Goal: Navigation & Orientation: Understand site structure

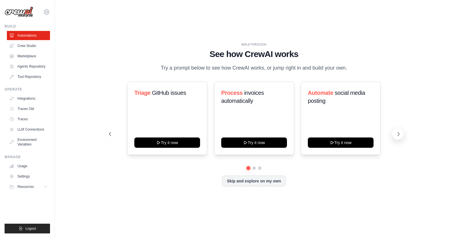
click at [399, 136] on button at bounding box center [397, 133] width 11 height 11
click at [107, 132] on button at bounding box center [109, 133] width 11 height 11
click at [396, 134] on button at bounding box center [397, 133] width 11 height 11
click at [399, 133] on button at bounding box center [397, 133] width 11 height 11
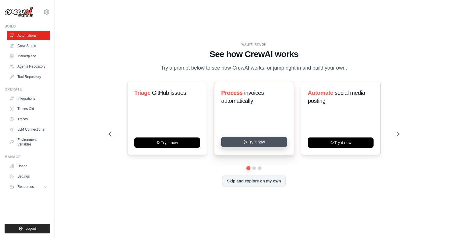
click at [267, 142] on button "Try it now" at bounding box center [254, 142] width 66 height 10
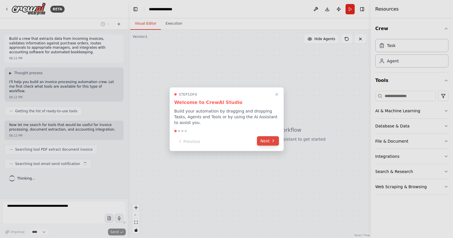
click at [270, 141] on button "Next" at bounding box center [268, 140] width 22 height 9
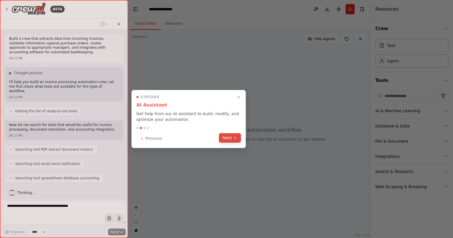
click at [231, 137] on button "Next" at bounding box center [230, 137] width 22 height 9
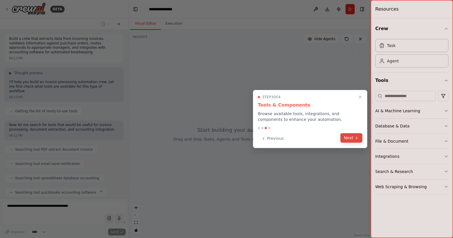
scroll to position [12, 0]
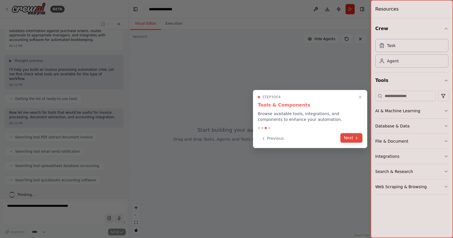
click at [350, 141] on button "Next" at bounding box center [351, 137] width 22 height 9
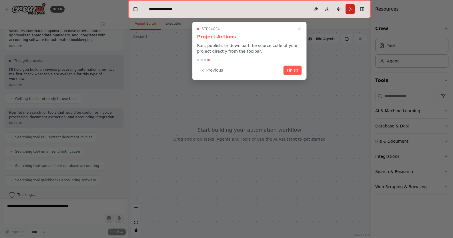
click at [296, 73] on button "Finish" at bounding box center [293, 69] width 18 height 9
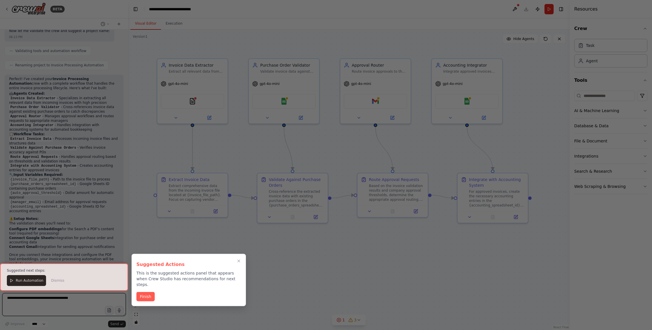
scroll to position [356, 0]
click at [152, 237] on button "Finish" at bounding box center [145, 295] width 18 height 9
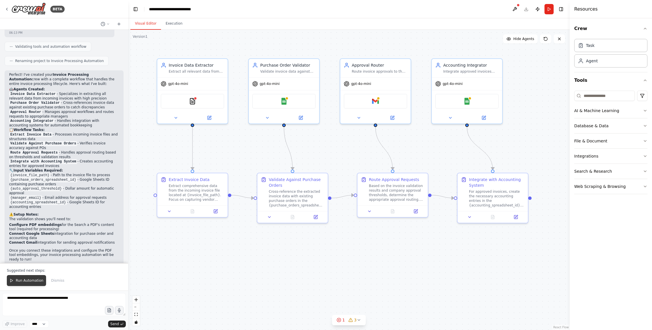
click at [18, 237] on span "Run Automation" at bounding box center [30, 280] width 28 height 5
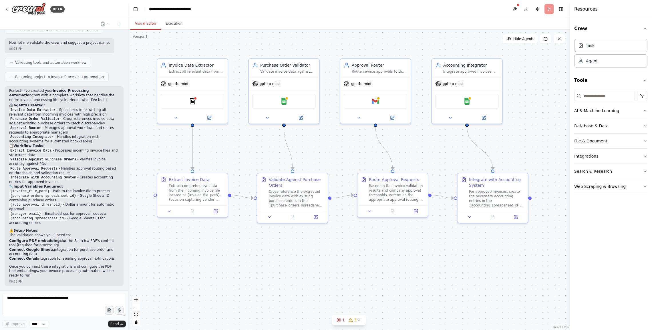
scroll to position [328, 0]
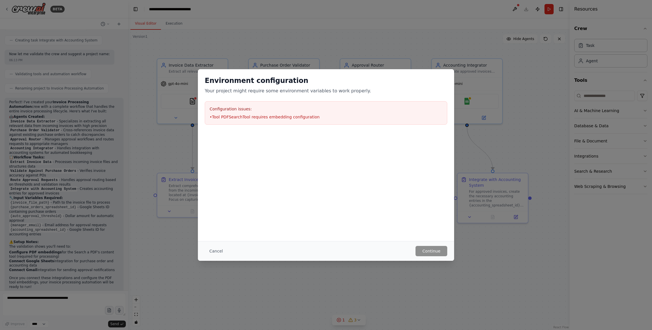
click at [308, 113] on div "Configuration issues: • Tool PDFSearchTool requires embedding configuration" at bounding box center [326, 112] width 242 height 23
click at [212, 237] on button "Cancel" at bounding box center [216, 251] width 23 height 10
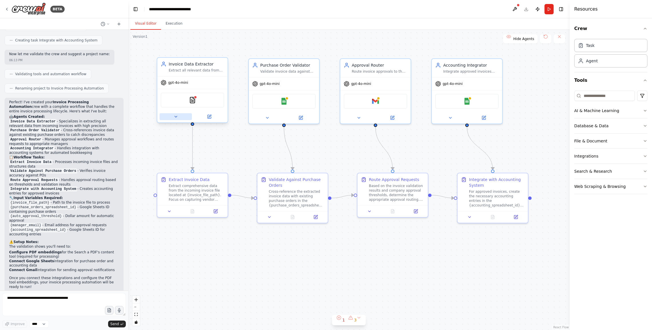
click at [173, 117] on icon at bounding box center [175, 116] width 5 height 5
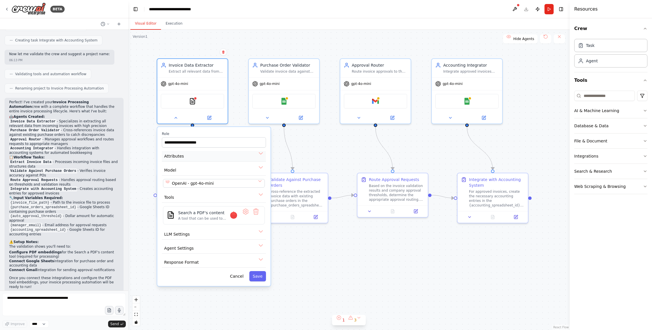
click at [185, 159] on button "Attributes" at bounding box center [214, 156] width 104 height 11
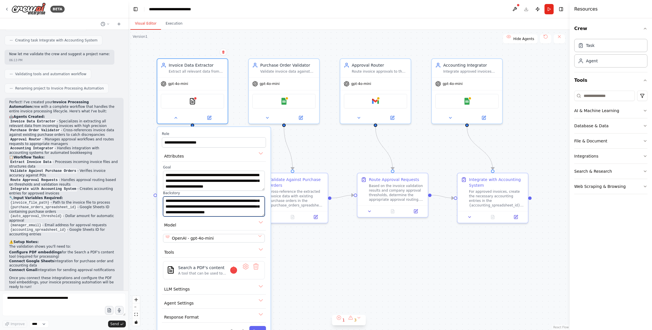
scroll to position [29, 0]
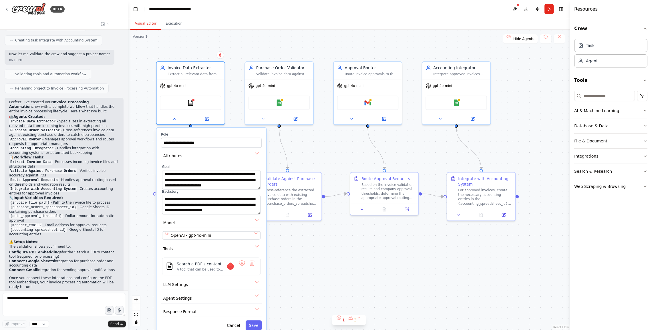
click at [308, 237] on div ".deletable-edge-delete-btn { width: 20px; height: 20px; border: 0px solid #ffff…" at bounding box center [348, 180] width 441 height 300
click at [256, 235] on button "OpenAI - gpt-4o-mini" at bounding box center [211, 235] width 99 height 8
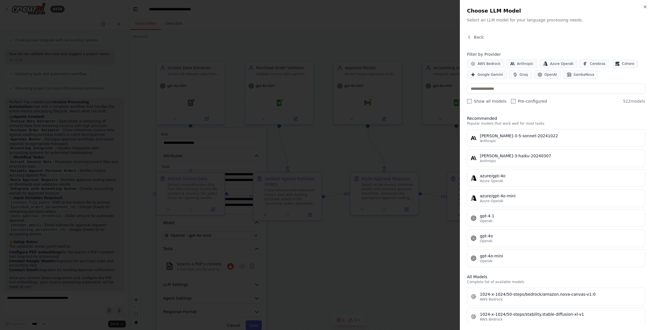
click at [349, 237] on div at bounding box center [326, 165] width 652 height 330
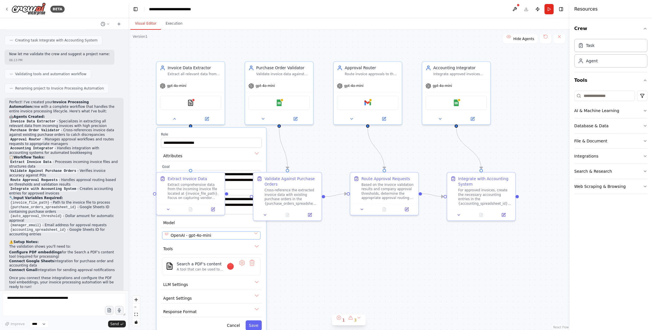
click at [257, 236] on button "OpenAI - gpt-4o-mini" at bounding box center [211, 235] width 99 height 8
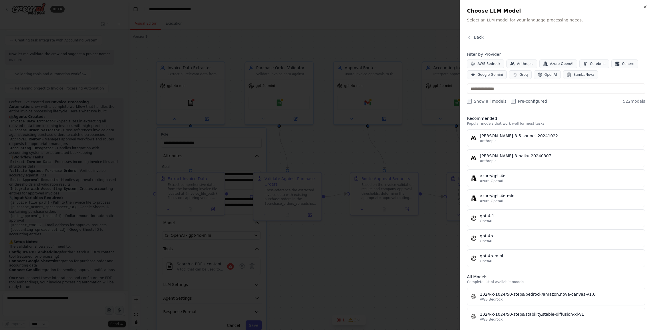
click at [353, 237] on div at bounding box center [326, 165] width 652 height 330
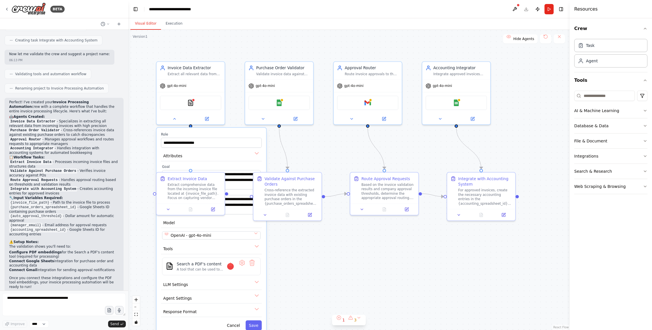
click at [320, 237] on div ".deletable-edge-delete-btn { width: 20px; height: 20px; border: 0px solid #ffff…" at bounding box center [348, 180] width 441 height 300
click at [222, 133] on label "Role" at bounding box center [211, 134] width 101 height 4
click at [259, 237] on button "LLM Settings" at bounding box center [211, 285] width 101 height 10
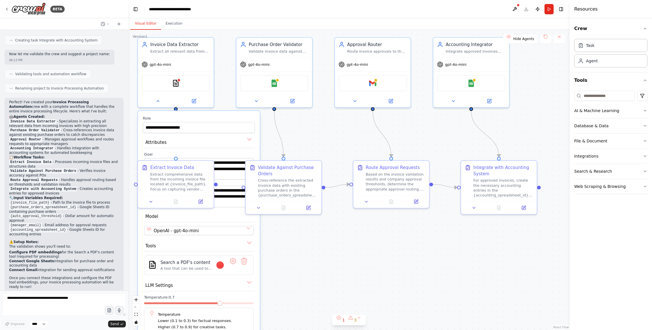
click at [286, 237] on div ".deletable-edge-delete-btn { width: 20px; height: 20px; border: 0px solid #ffff…" at bounding box center [348, 180] width 441 height 300
click at [201, 116] on label "Role" at bounding box center [199, 118] width 112 height 5
click at [249, 139] on button "Attributes" at bounding box center [199, 142] width 112 height 11
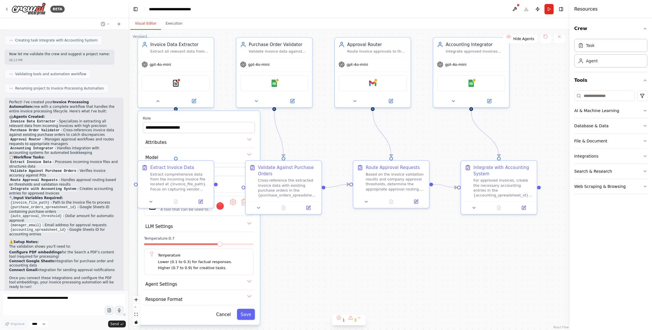
click at [249, 151] on div "**********" at bounding box center [199, 218] width 122 height 214
click at [222, 237] on button "Cancel" at bounding box center [223, 314] width 22 height 11
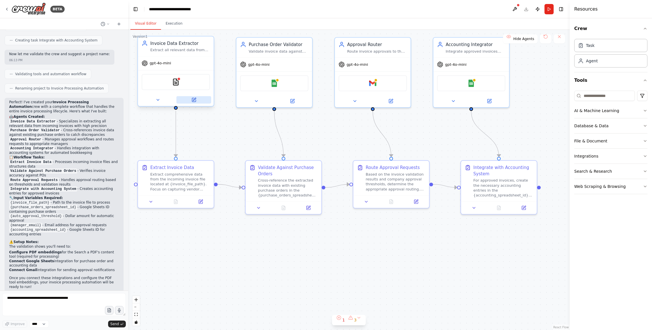
click at [193, 102] on icon at bounding box center [194, 100] width 4 height 4
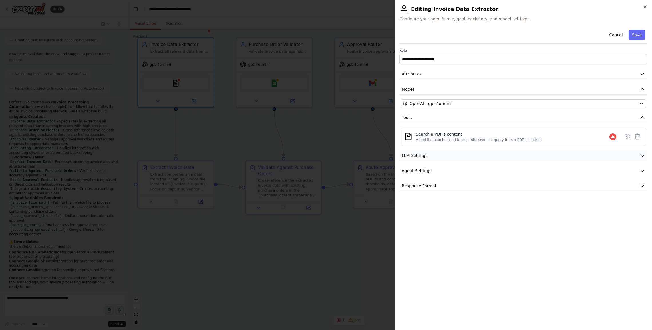
click at [453, 155] on icon "button" at bounding box center [642, 156] width 6 height 6
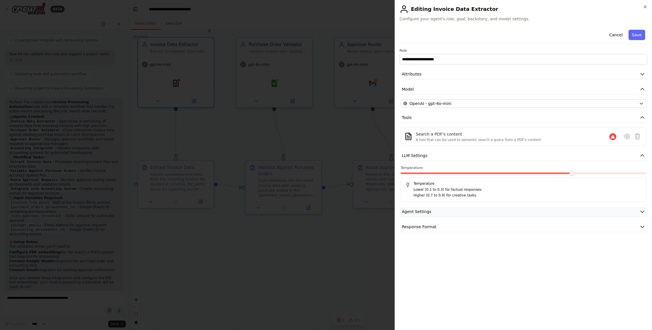
click at [453, 211] on icon "button" at bounding box center [642, 212] width 6 height 6
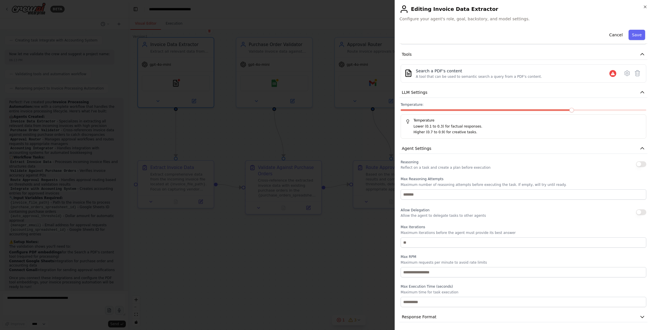
scroll to position [64, 0]
click at [453, 237] on icon "button" at bounding box center [642, 316] width 6 height 6
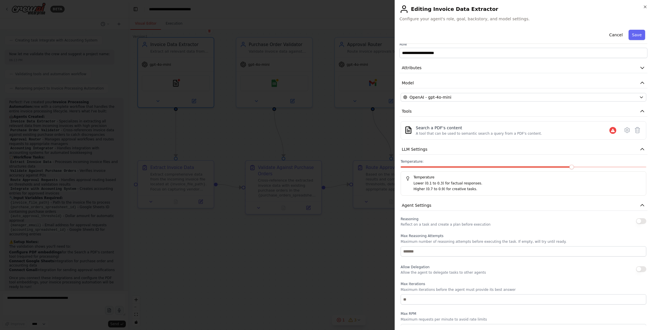
scroll to position [6, 0]
click at [453, 131] on icon at bounding box center [626, 130] width 5 height 5
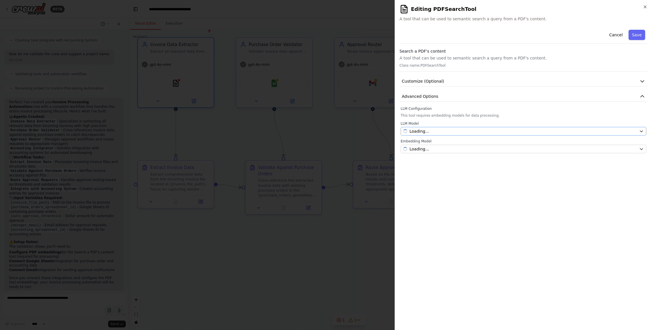
scroll to position [0, 0]
click at [453, 82] on icon "button" at bounding box center [642, 81] width 6 height 6
click at [453, 131] on icon "button" at bounding box center [641, 131] width 5 height 5
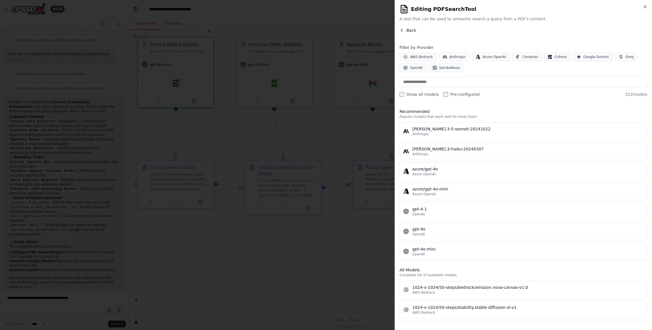
click at [402, 29] on icon "button" at bounding box center [401, 30] width 1 height 3
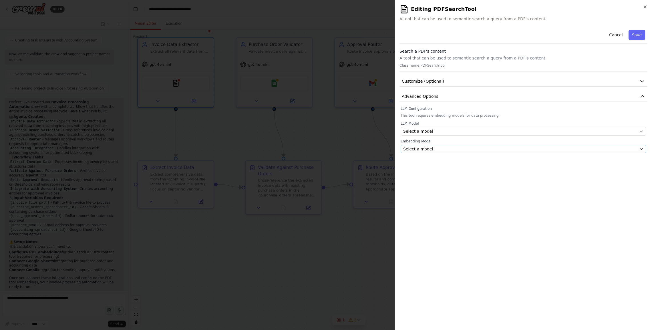
click at [453, 149] on icon "button" at bounding box center [641, 149] width 5 height 5
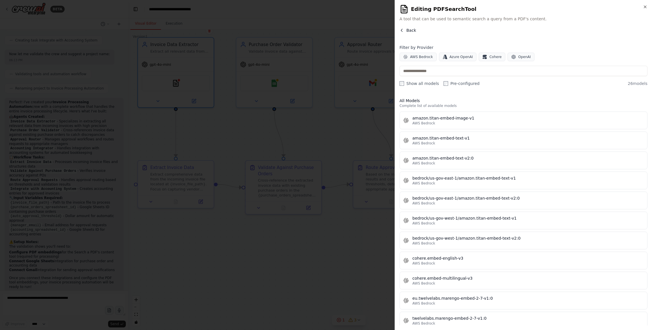
click at [401, 31] on icon "button" at bounding box center [401, 30] width 1 height 3
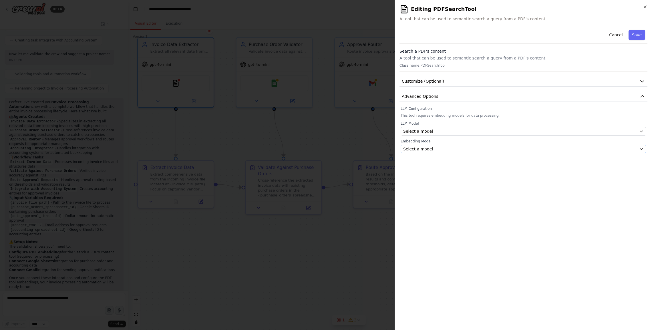
click at [453, 150] on button "Select a model" at bounding box center [523, 149] width 246 height 9
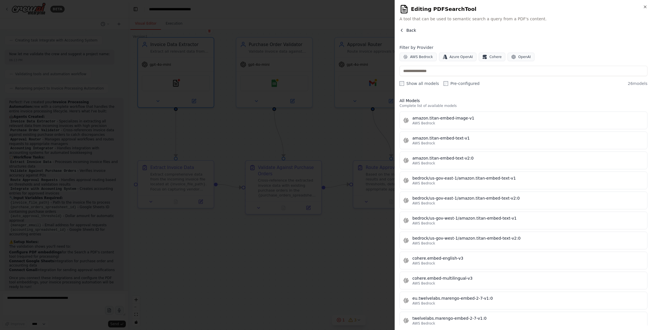
click at [403, 29] on icon "button" at bounding box center [401, 30] width 5 height 5
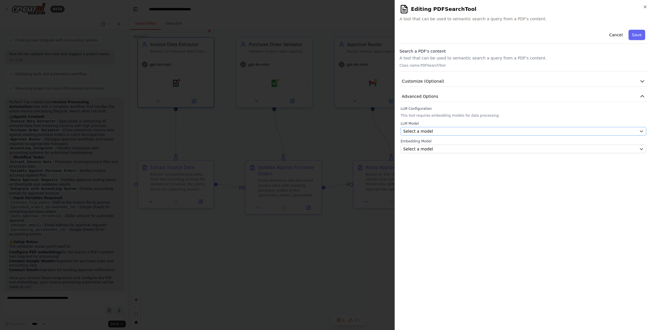
click at [453, 131] on icon "button" at bounding box center [641, 131] width 3 height 1
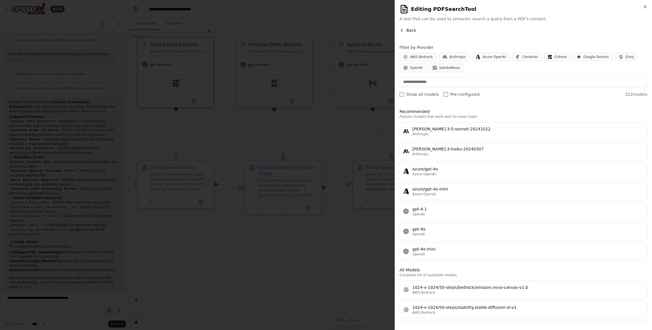
click at [400, 31] on icon "button" at bounding box center [401, 30] width 5 height 5
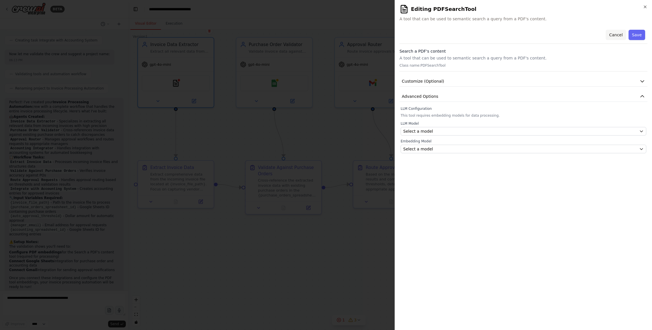
click at [453, 35] on button "Cancel" at bounding box center [615, 35] width 20 height 10
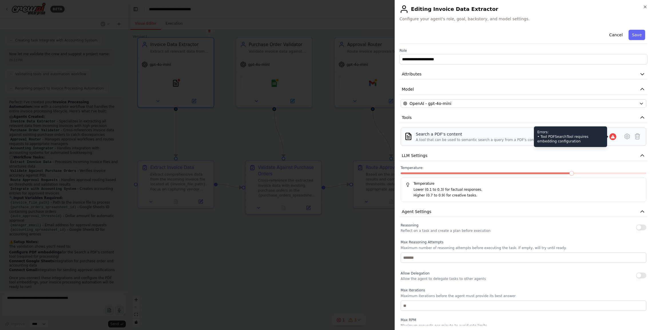
click at [453, 137] on icon at bounding box center [612, 136] width 4 height 3
click at [317, 237] on div at bounding box center [326, 165] width 652 height 330
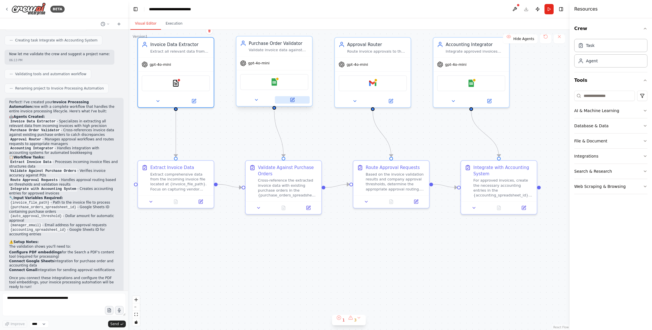
click at [294, 101] on icon at bounding box center [292, 100] width 4 height 4
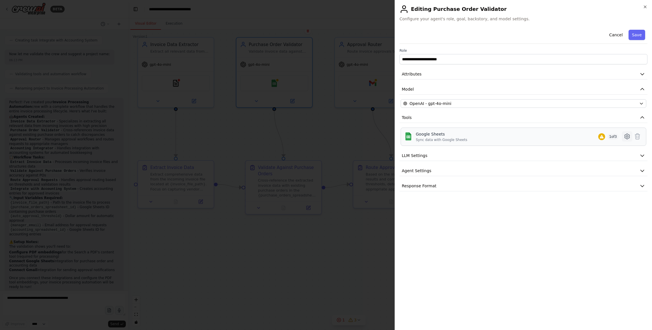
click at [453, 138] on icon at bounding box center [626, 136] width 5 height 5
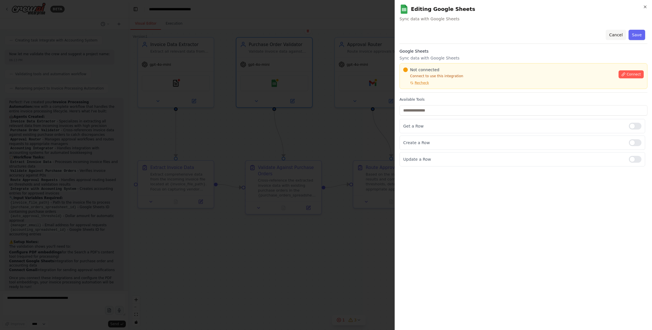
click at [453, 35] on button "Cancel" at bounding box center [615, 35] width 20 height 10
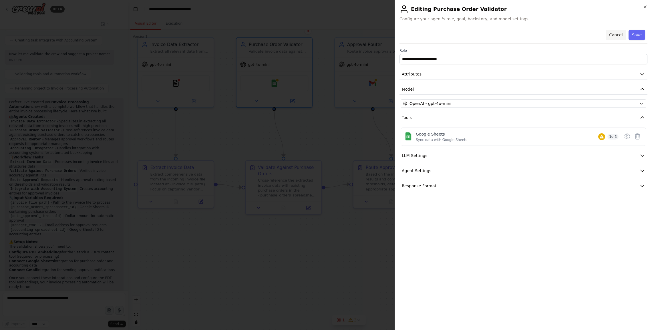
click at [453, 36] on button "Cancel" at bounding box center [615, 35] width 20 height 10
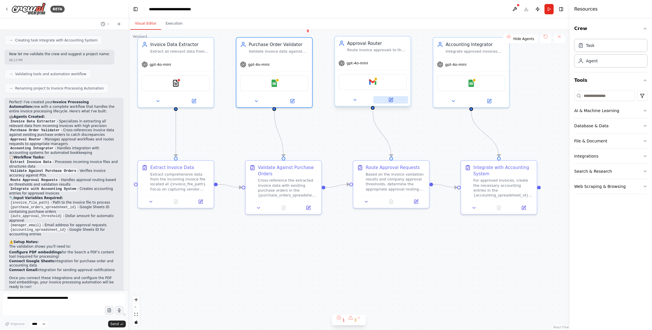
click at [391, 101] on icon at bounding box center [391, 100] width 4 height 4
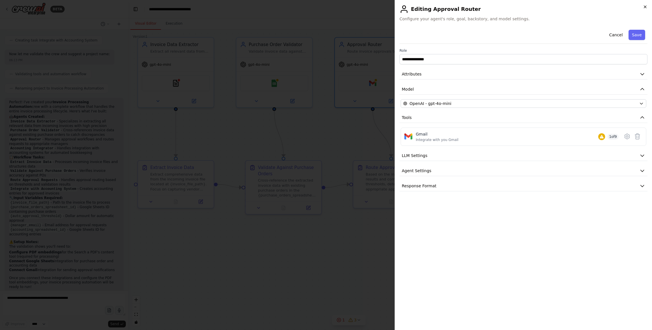
click at [453, 8] on icon "button" at bounding box center [645, 7] width 5 height 5
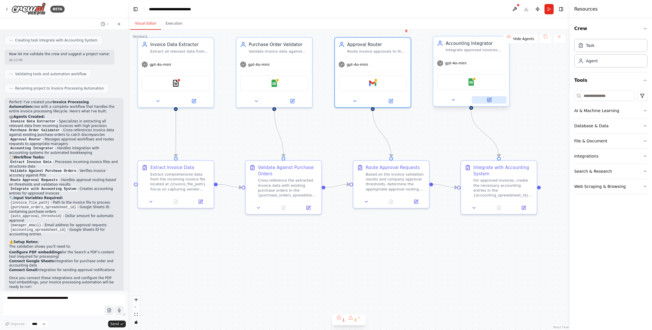
click at [453, 98] on icon at bounding box center [489, 100] width 4 height 4
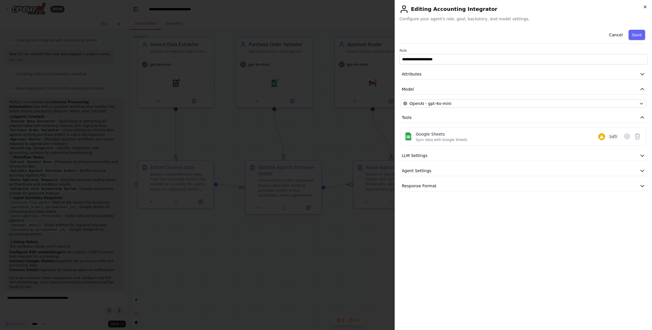
click at [453, 7] on icon "button" at bounding box center [645, 7] width 5 height 5
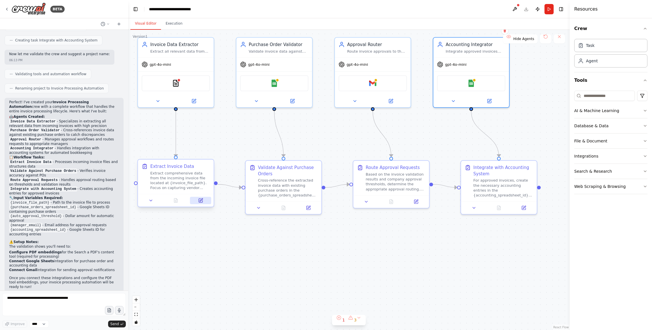
click at [200, 200] on icon at bounding box center [201, 199] width 3 height 3
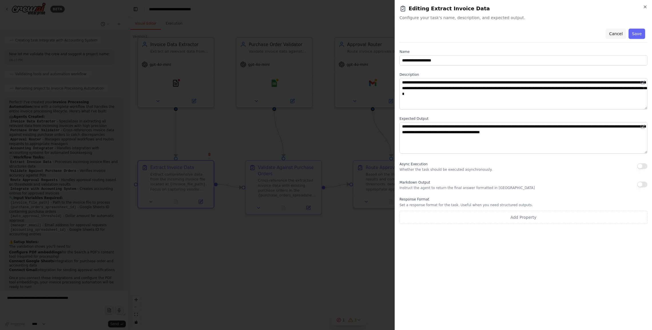
click at [453, 35] on button "Cancel" at bounding box center [615, 34] width 20 height 10
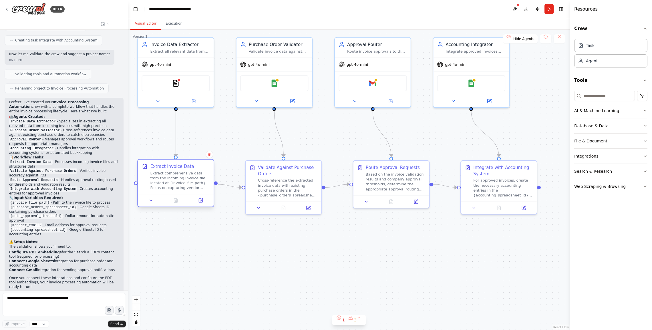
click at [202, 205] on div at bounding box center [176, 200] width 76 height 13
click at [202, 203] on button at bounding box center [200, 200] width 21 height 7
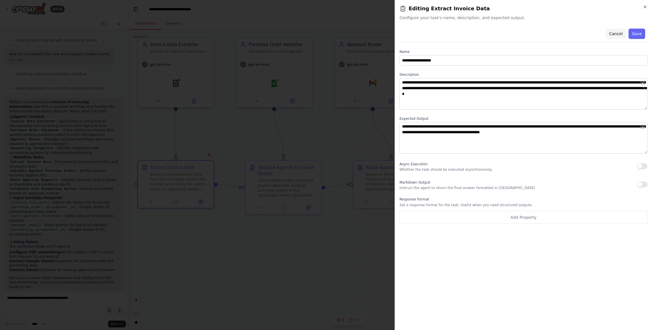
click at [453, 35] on button "Cancel" at bounding box center [615, 34] width 20 height 10
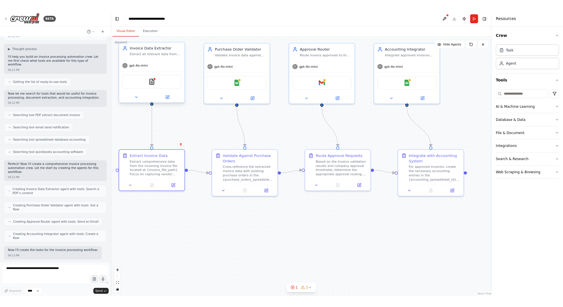
scroll to position [29, 0]
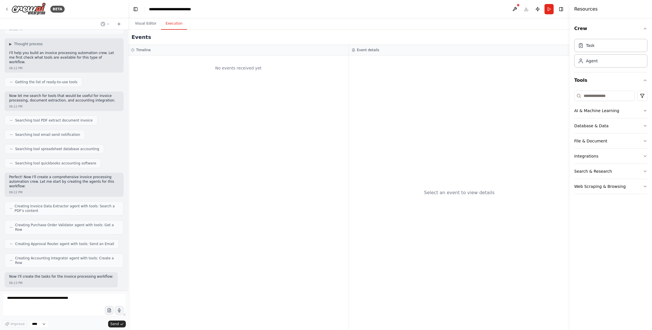
click at [173, 28] on button "Execution" at bounding box center [174, 24] width 26 height 12
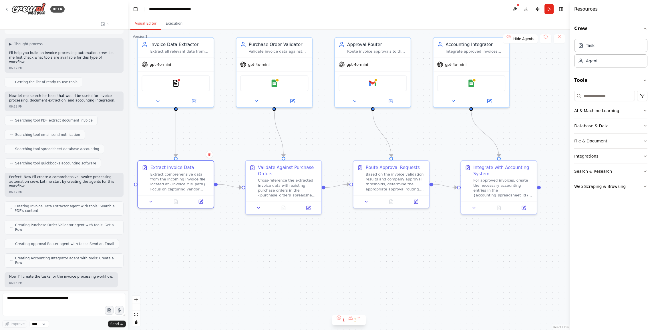
click at [143, 26] on button "Visual Editor" at bounding box center [145, 24] width 31 height 12
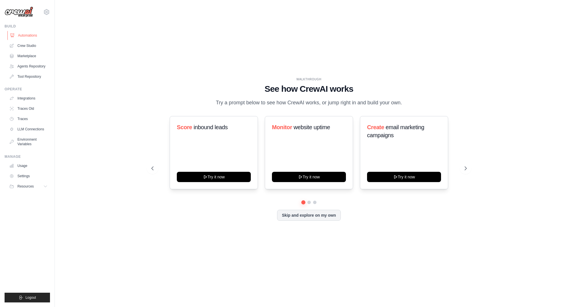
click at [29, 35] on link "Automations" at bounding box center [28, 35] width 43 height 9
click at [35, 48] on link "Crew Studio" at bounding box center [28, 45] width 43 height 9
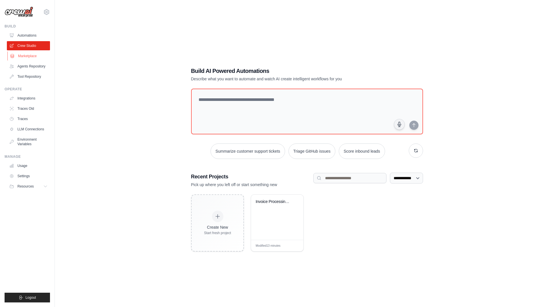
click at [38, 58] on link "Marketplace" at bounding box center [28, 55] width 43 height 9
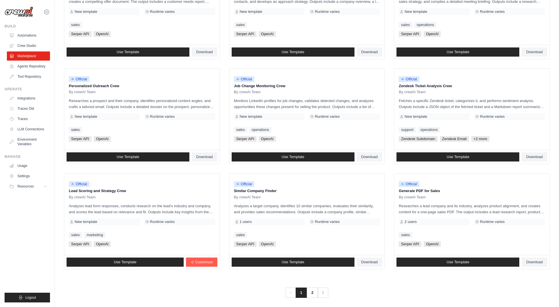
scroll to position [222, 0]
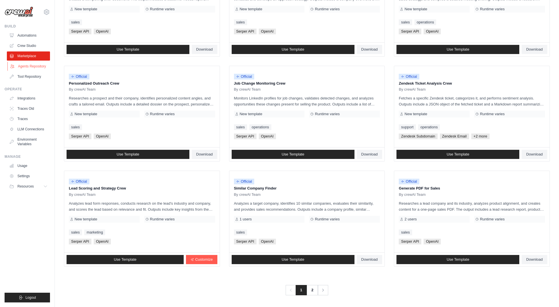
click at [36, 68] on link "Agents Repository" at bounding box center [28, 66] width 43 height 9
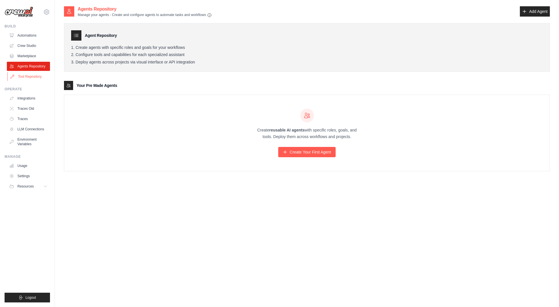
click at [35, 76] on link "Tool Repository" at bounding box center [28, 76] width 43 height 9
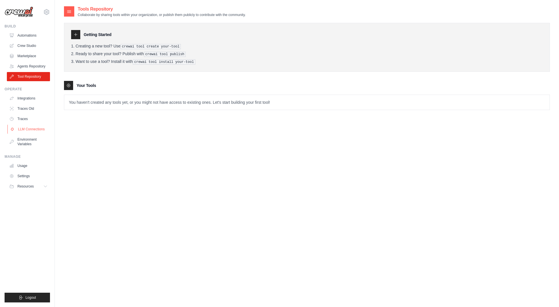
click at [31, 131] on link "LLM Connections" at bounding box center [28, 129] width 43 height 9
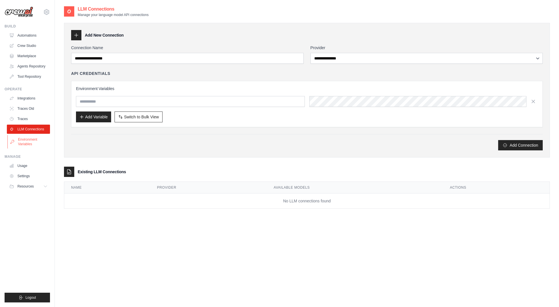
click at [28, 143] on link "Environment Variables" at bounding box center [28, 142] width 43 height 14
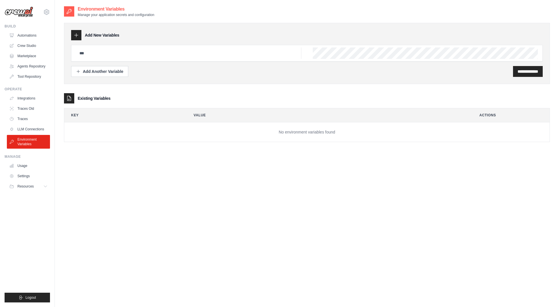
type input "**********"
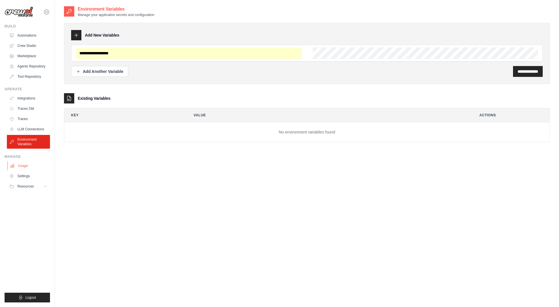
click at [23, 165] on link "Usage" at bounding box center [28, 165] width 43 height 9
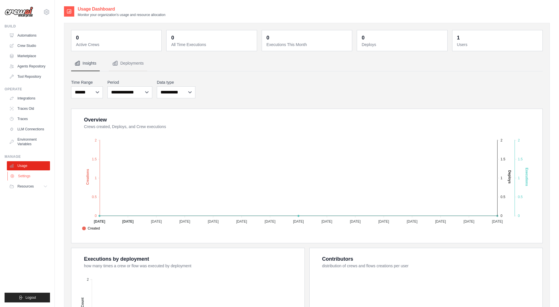
click at [27, 179] on link "Settings" at bounding box center [28, 175] width 43 height 9
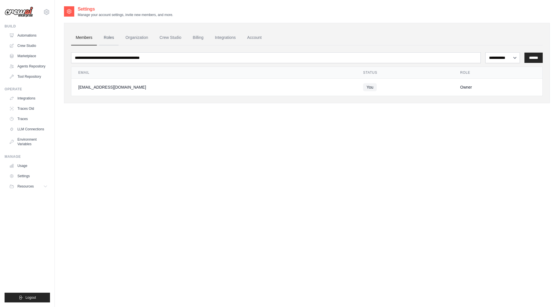
click at [109, 41] on link "Roles" at bounding box center [108, 37] width 19 height 15
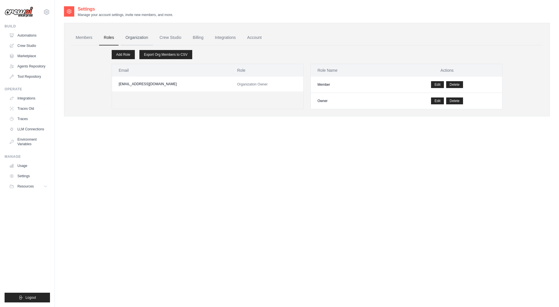
click at [145, 38] on link "Organization" at bounding box center [137, 37] width 32 height 15
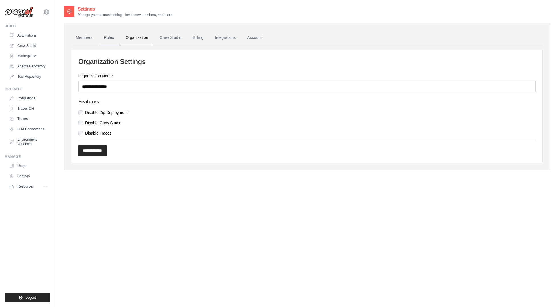
click at [113, 39] on link "Roles" at bounding box center [108, 37] width 19 height 15
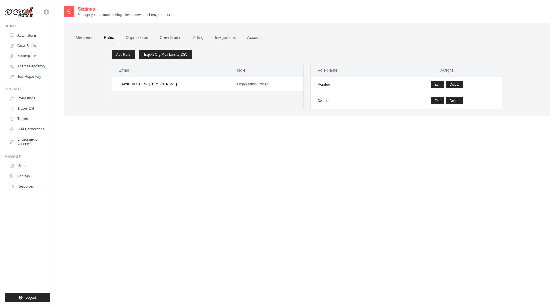
click at [137, 39] on link "Organization" at bounding box center [137, 37] width 32 height 15
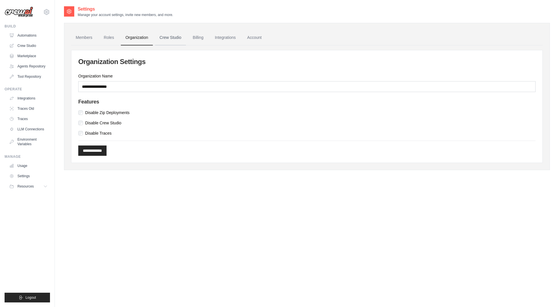
click at [167, 39] on link "Crew Studio" at bounding box center [170, 37] width 31 height 15
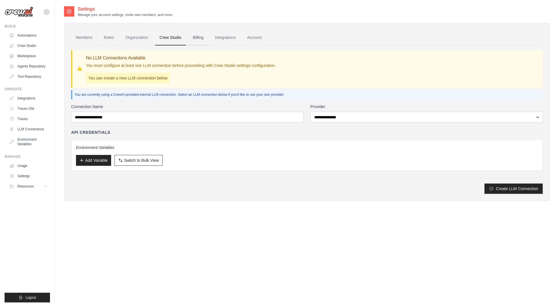
click at [201, 38] on link "Billing" at bounding box center [198, 37] width 20 height 15
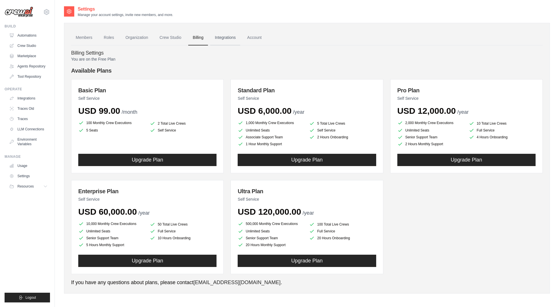
click at [228, 37] on link "Integrations" at bounding box center [225, 37] width 30 height 15
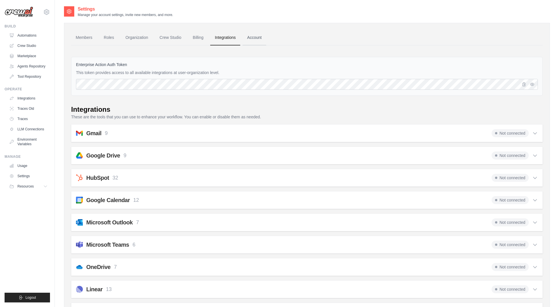
click at [255, 38] on link "Account" at bounding box center [255, 37] width 24 height 15
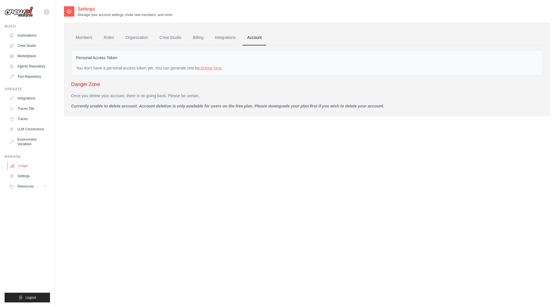
click at [27, 169] on link "Usage" at bounding box center [28, 165] width 43 height 9
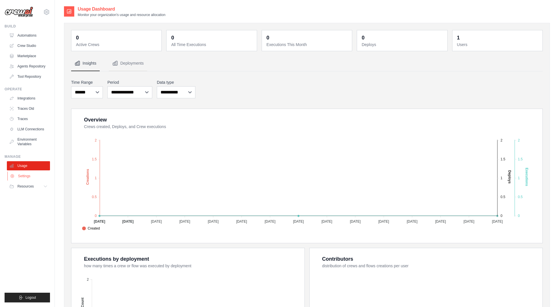
click at [17, 177] on link "Settings" at bounding box center [28, 175] width 43 height 9
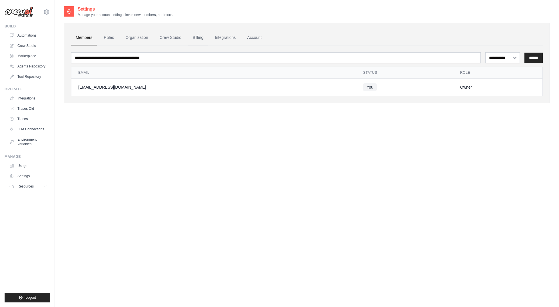
click at [198, 39] on link "Billing" at bounding box center [198, 37] width 20 height 15
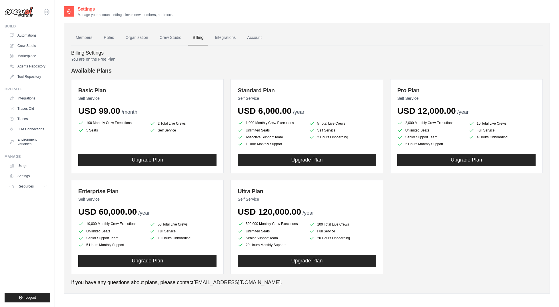
click at [47, 13] on icon at bounding box center [47, 12] width 2 height 2
click at [51, 35] on icon at bounding box center [51, 35] width 1 height 1
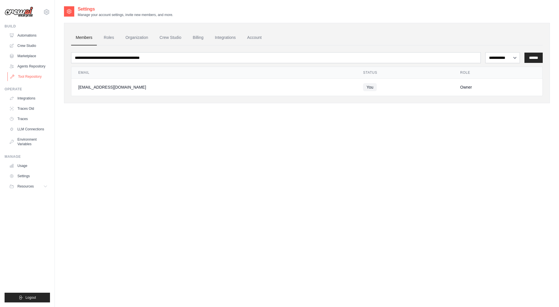
click at [27, 79] on link "Tool Repository" at bounding box center [28, 76] width 43 height 9
